Goal: Navigation & Orientation: Find specific page/section

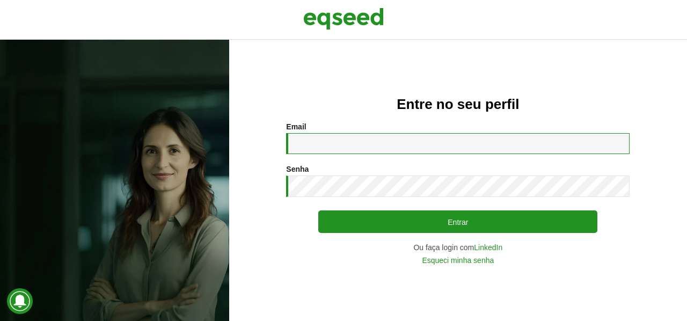
click at [433, 143] on input "Email *" at bounding box center [457, 143] width 343 height 21
type input "**********"
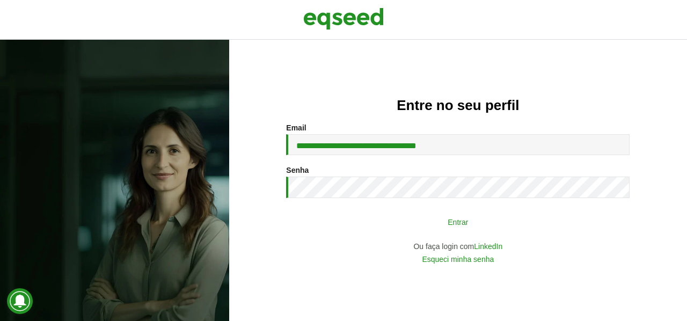
click at [429, 222] on button "Entrar" at bounding box center [457, 221] width 279 height 20
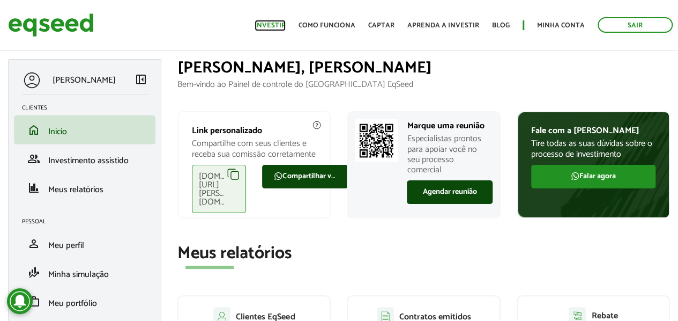
click at [286, 26] on link "Investir" at bounding box center [270, 25] width 31 height 7
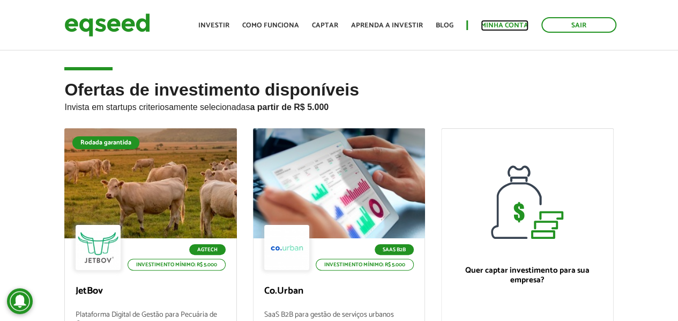
click at [501, 25] on link "Minha conta" at bounding box center [505, 25] width 48 height 7
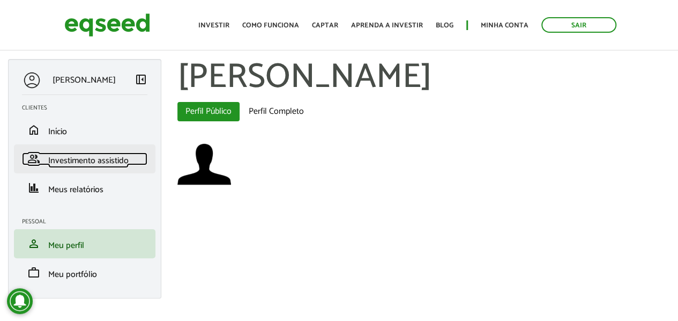
click at [134, 157] on link "group Investimento assistido" at bounding box center [85, 158] width 126 height 13
